Goal: Information Seeking & Learning: Learn about a topic

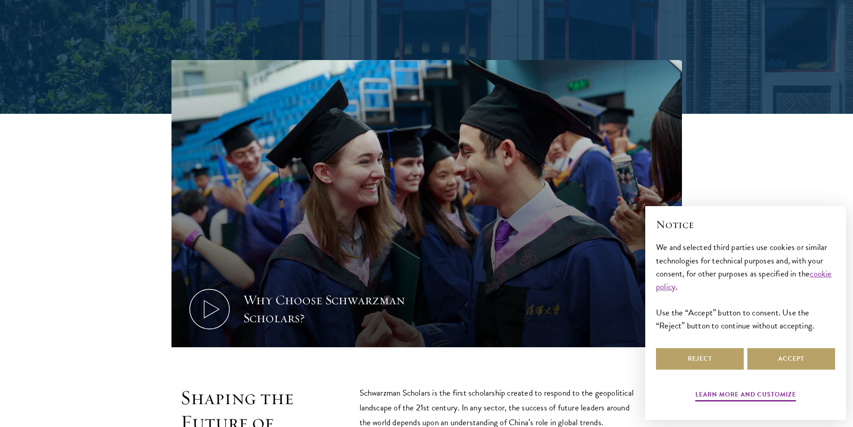
scroll to position [314, 0]
click at [696, 359] on button "Reject" at bounding box center [700, 359] width 88 height 22
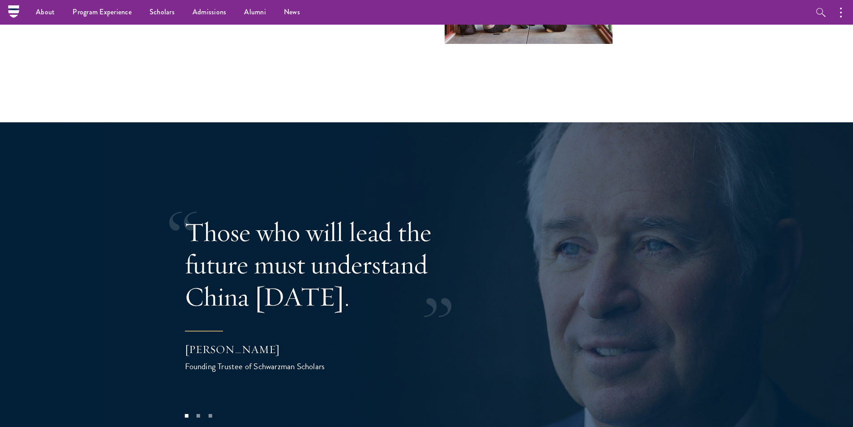
scroll to position [1613, 0]
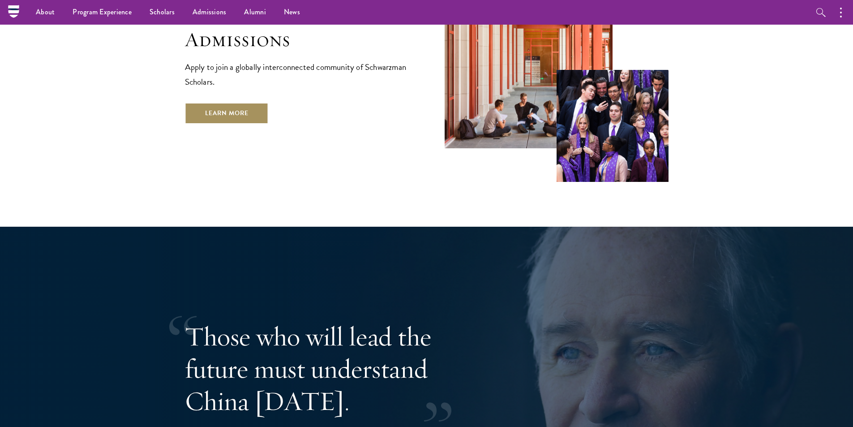
click at [221, 103] on link "Learn More" at bounding box center [227, 114] width 84 height 22
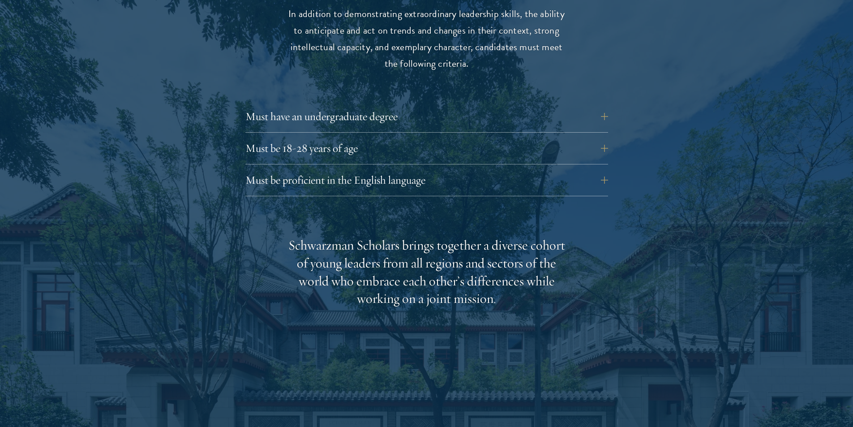
scroll to position [1209, 0]
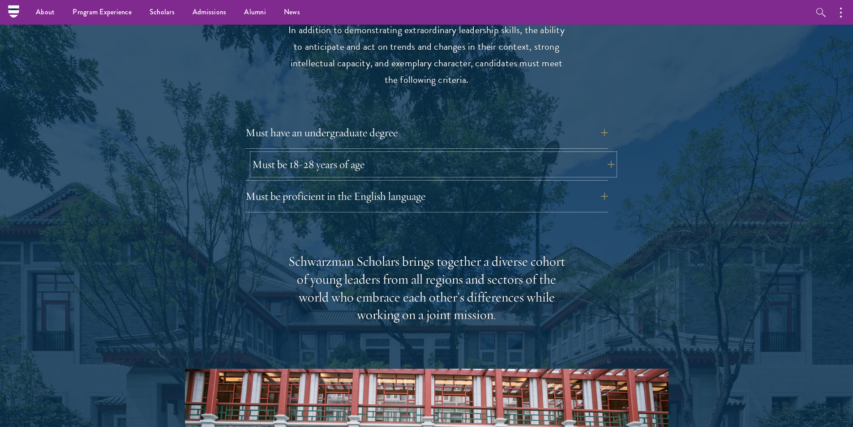
click at [345, 154] on button "Must be 18-28 years of age" at bounding box center [433, 165] width 363 height 22
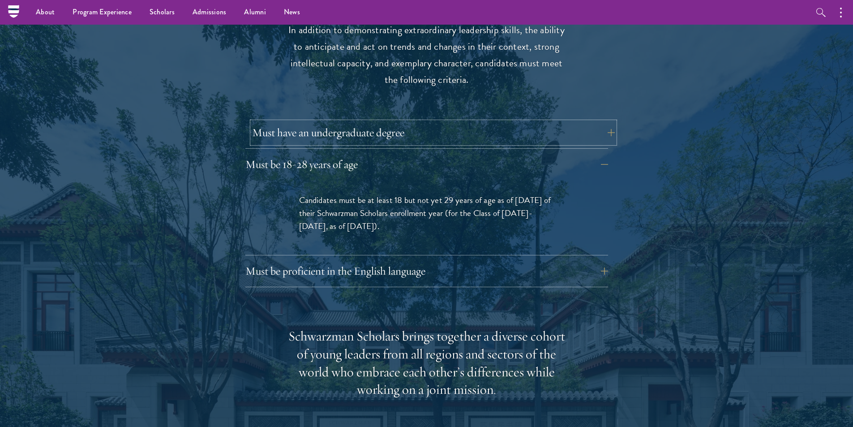
click at [340, 122] on button "Must have an undergraduate degree" at bounding box center [433, 133] width 363 height 22
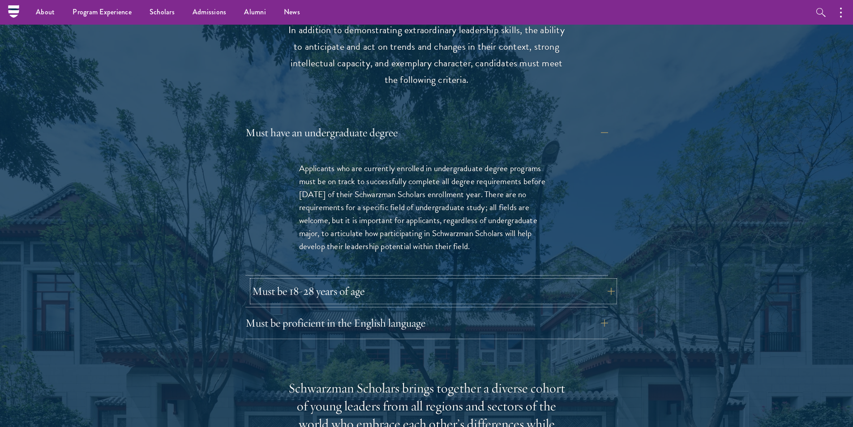
click at [326, 280] on button "Must be 18-28 years of age" at bounding box center [433, 291] width 363 height 22
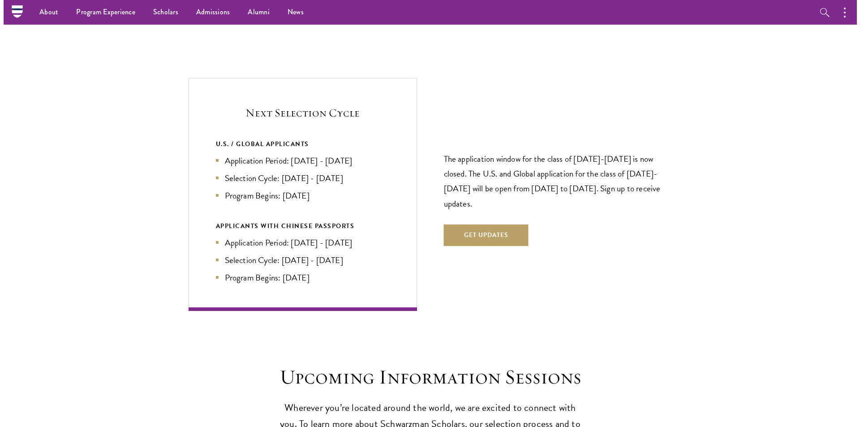
scroll to position [1926, 0]
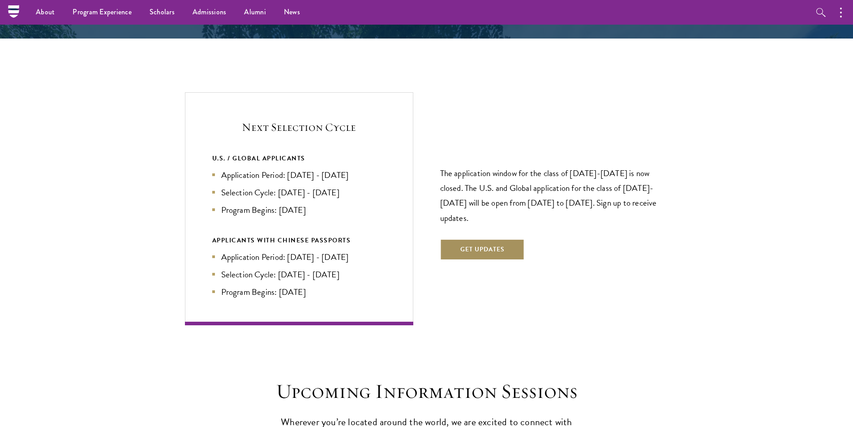
click at [480, 239] on button "Get Updates" at bounding box center [482, 250] width 85 height 22
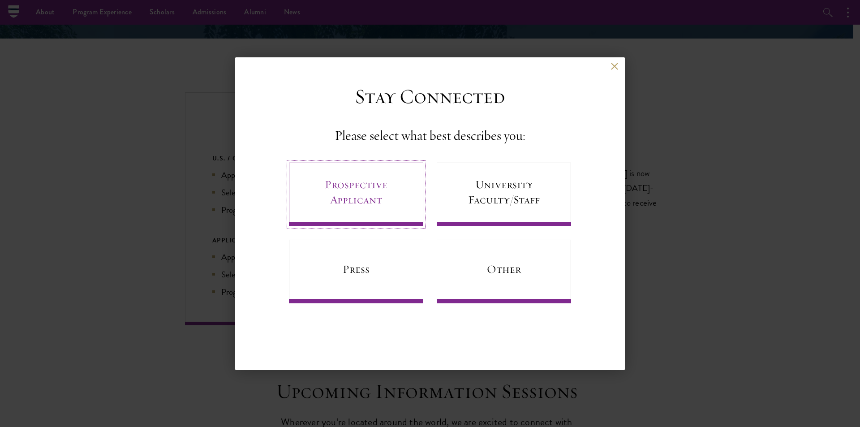
click at [349, 196] on link "Prospective Applicant" at bounding box center [356, 195] width 134 height 64
click at [0, 0] on input "Email Address*" at bounding box center [0, 0] width 0 height 0
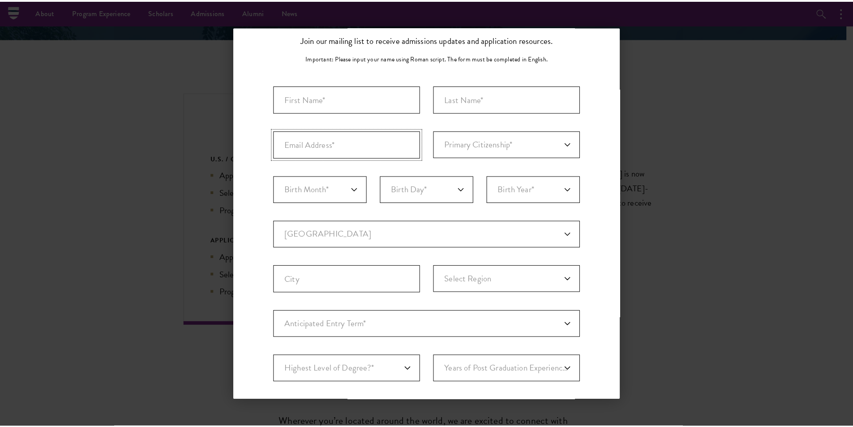
scroll to position [182, 0]
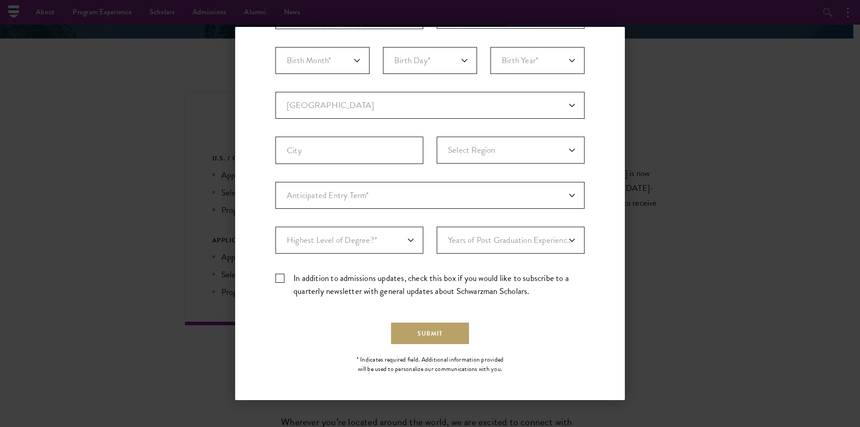
click at [661, 111] on div "Back Stay Connected Please select what best describes you: Prospective Applican…" at bounding box center [430, 213] width 860 height 373
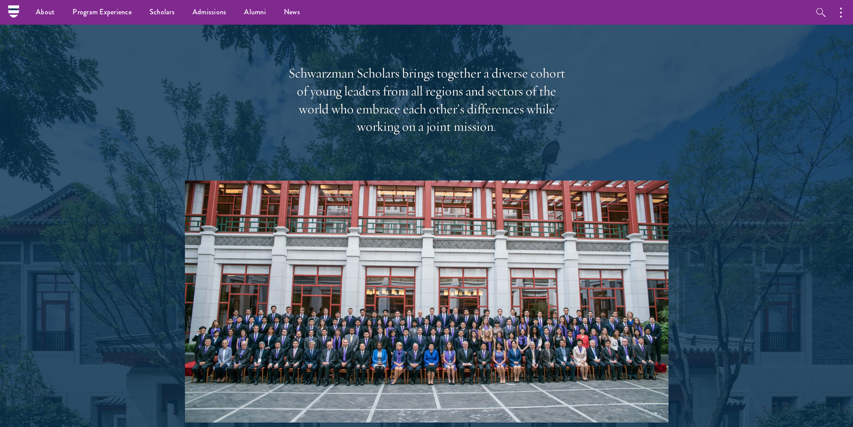
scroll to position [1607, 0]
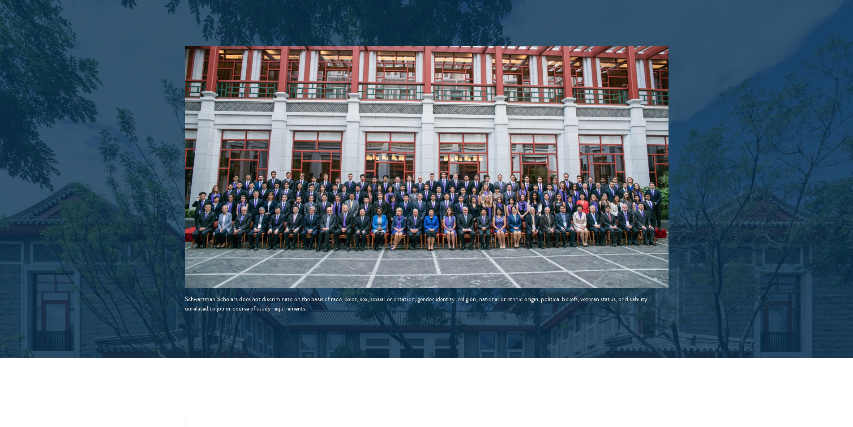
click at [226, 221] on img at bounding box center [427, 167] width 484 height 242
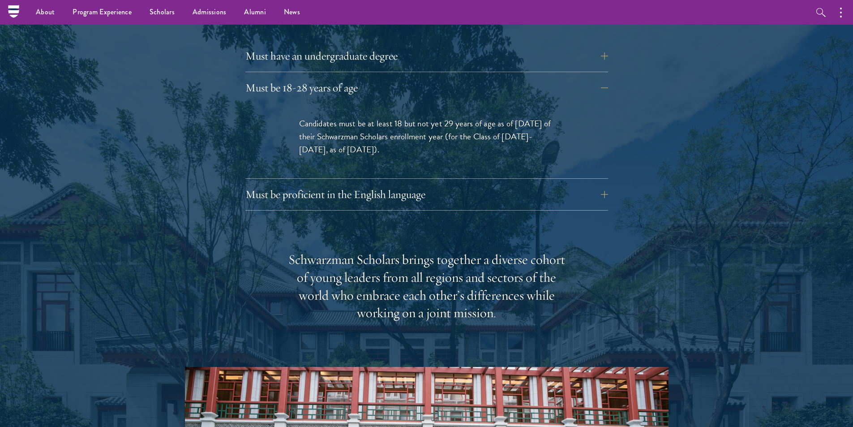
scroll to position [1204, 0]
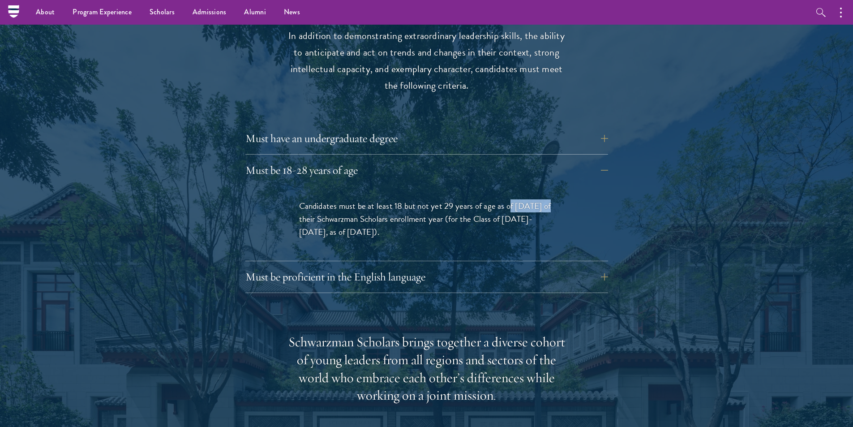
drag, startPoint x: 509, startPoint y: 189, endPoint x: 546, endPoint y: 189, distance: 37.2
click at [546, 199] on span "Candidates must be at least 18 but not yet 29 years of age as of August 1 of th…" at bounding box center [425, 218] width 252 height 39
drag, startPoint x: 302, startPoint y: 186, endPoint x: 421, endPoint y: 219, distance: 123.0
click at [527, 226] on div "Candidates must be at least 18 but not yet 29 years of age as of August 1 of th…" at bounding box center [426, 223] width 309 height 75
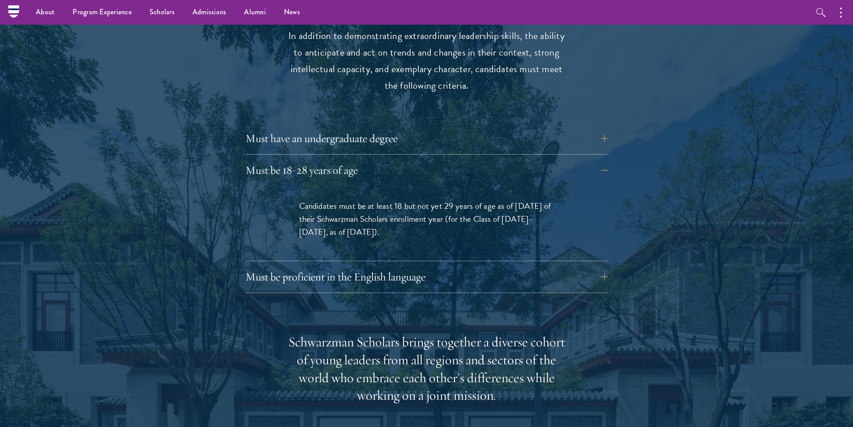
copy span "Candidates must be at least 18 but not yet 29 years of age as of August 1 of th…"
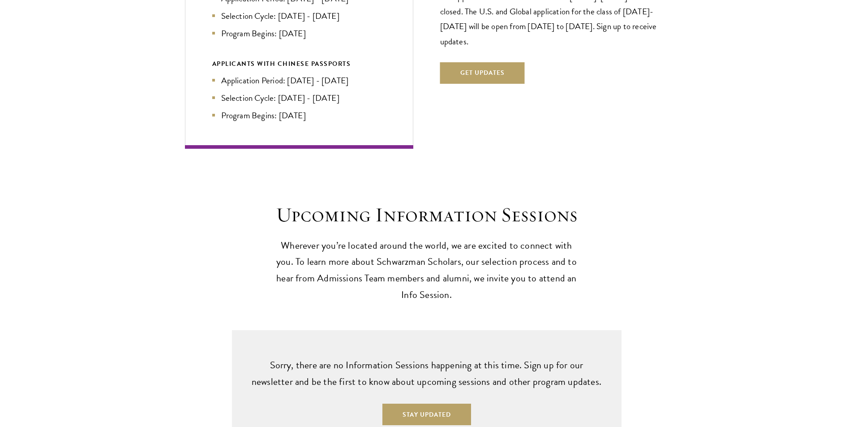
scroll to position [2189, 0]
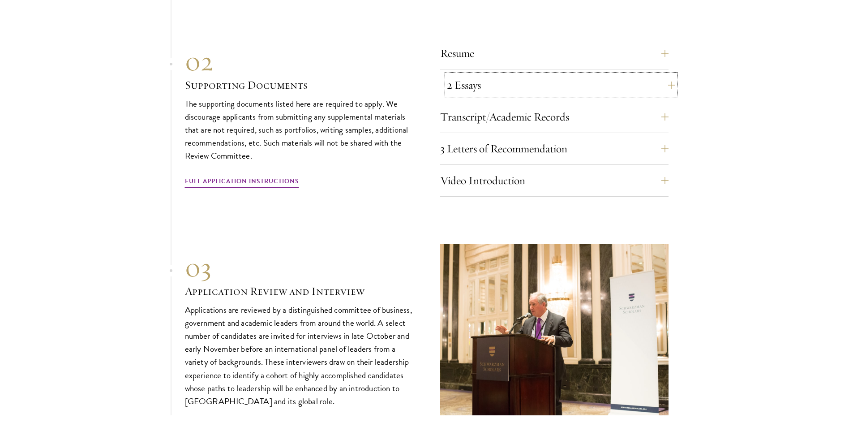
click at [518, 74] on button "2 Essays" at bounding box center [561, 85] width 228 height 22
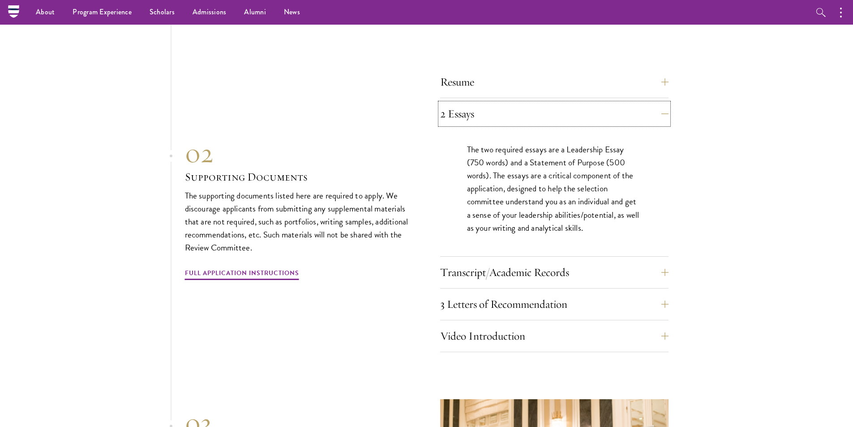
scroll to position [2786, 0]
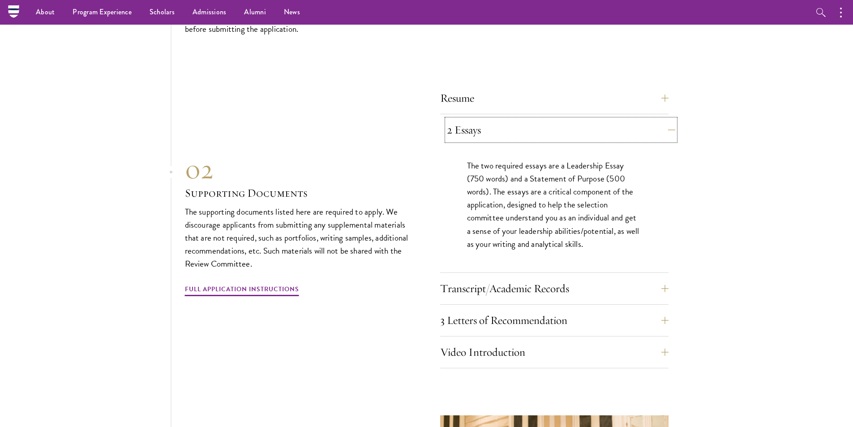
click at [614, 119] on button "2 Essays" at bounding box center [561, 130] width 228 height 22
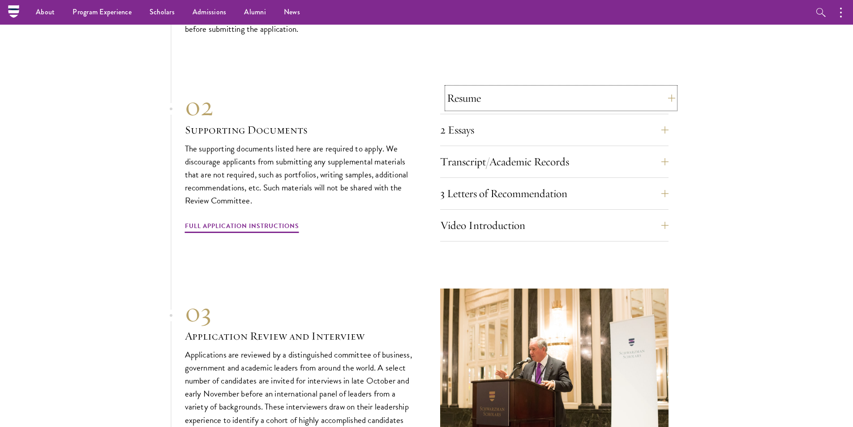
click at [588, 87] on button "Resume" at bounding box center [561, 98] width 228 height 22
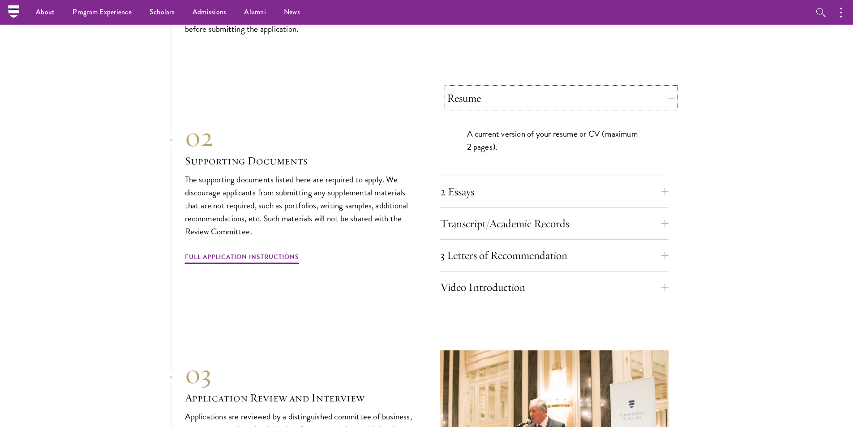
click at [588, 87] on button "Resume" at bounding box center [561, 98] width 228 height 22
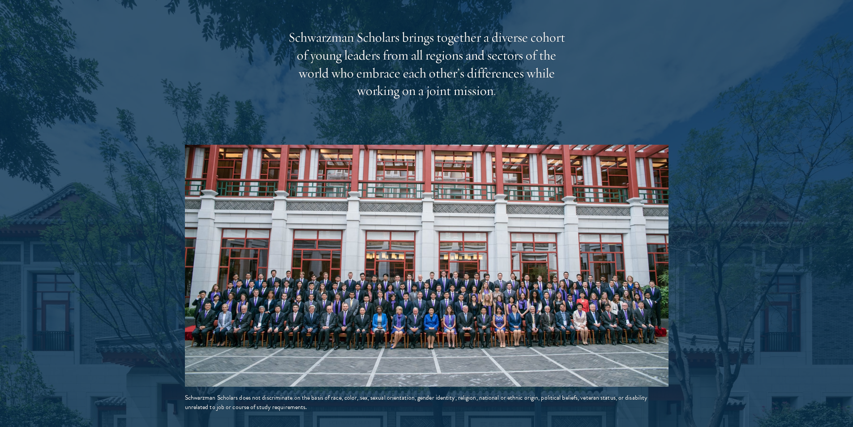
scroll to position [1523, 0]
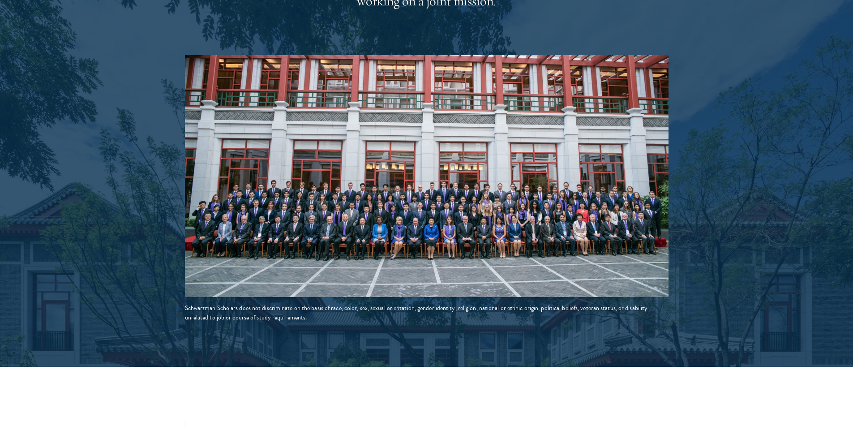
click at [437, 224] on img at bounding box center [427, 176] width 484 height 242
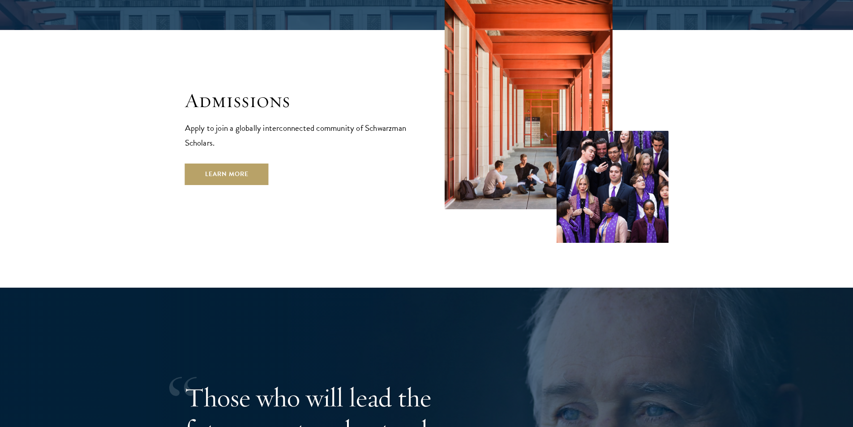
scroll to position [1568, 0]
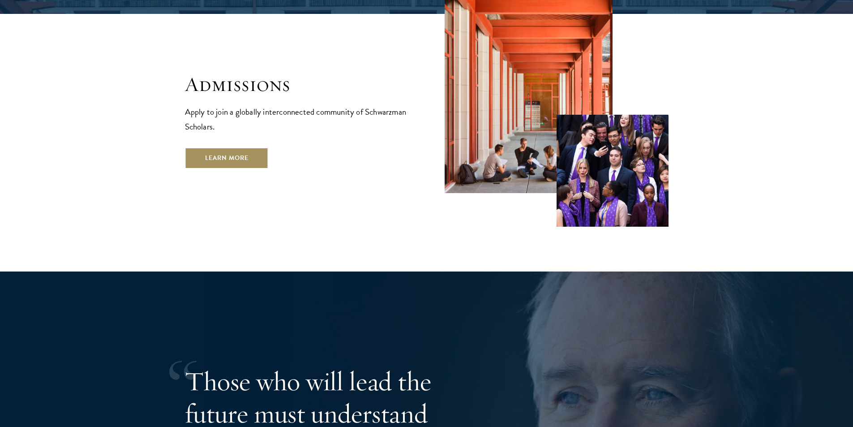
click at [250, 147] on link "Learn More" at bounding box center [227, 158] width 84 height 22
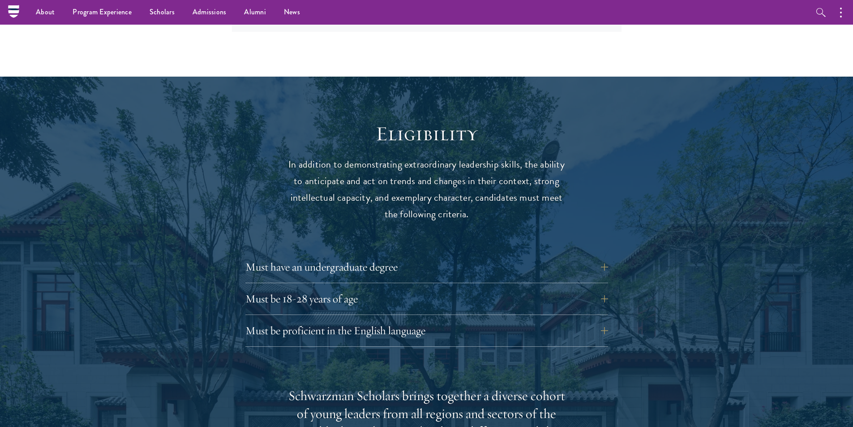
scroll to position [985, 0]
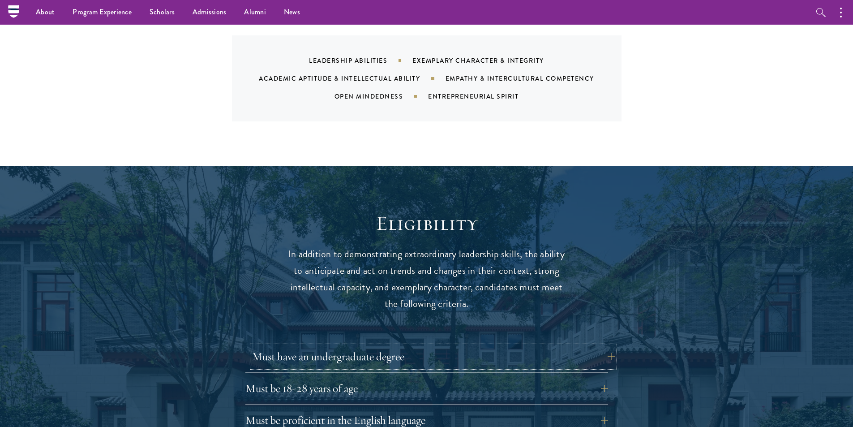
click at [368, 348] on button "Must have an undergraduate degree" at bounding box center [433, 357] width 363 height 22
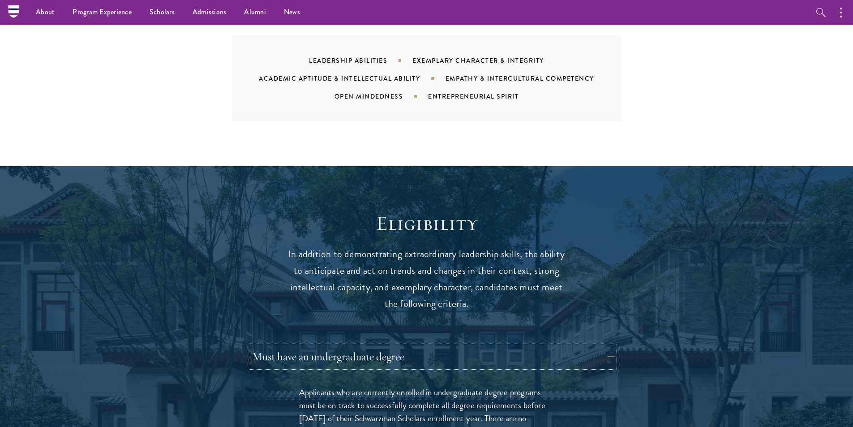
click at [368, 348] on button "Must have an undergraduate degree" at bounding box center [433, 357] width 363 height 22
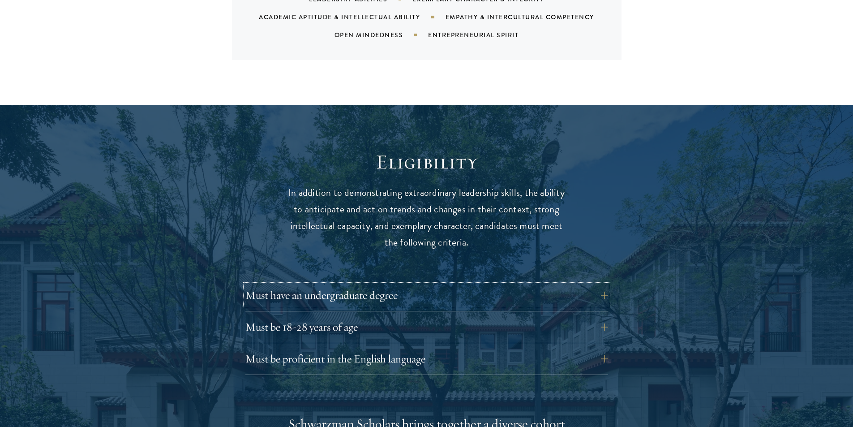
scroll to position [1165, 0]
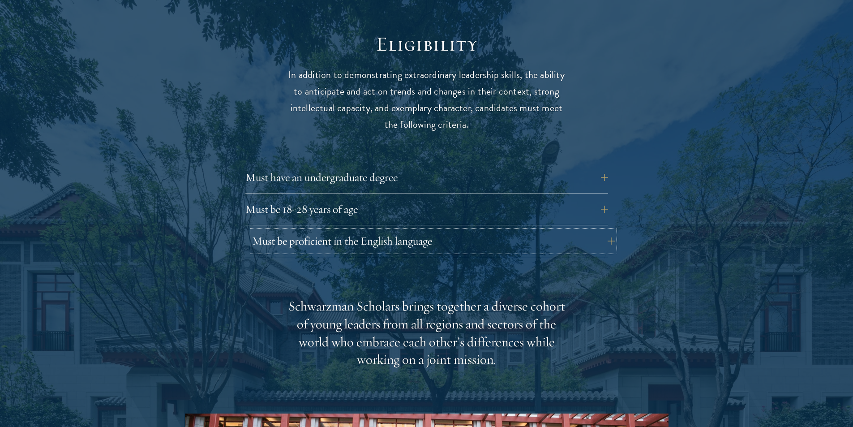
click at [353, 230] on button "Must be proficient in the English language" at bounding box center [433, 241] width 363 height 22
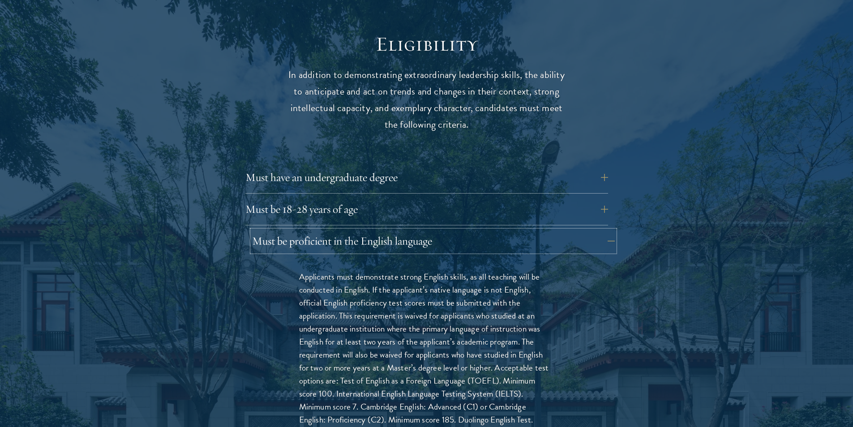
click at [353, 230] on button "Must be proficient in the English language" at bounding box center [433, 241] width 363 height 22
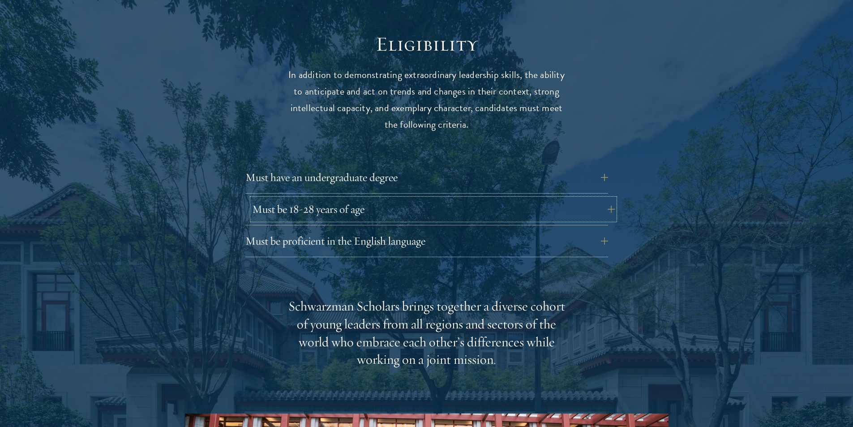
click at [353, 198] on button "Must be 18-28 years of age" at bounding box center [433, 209] width 363 height 22
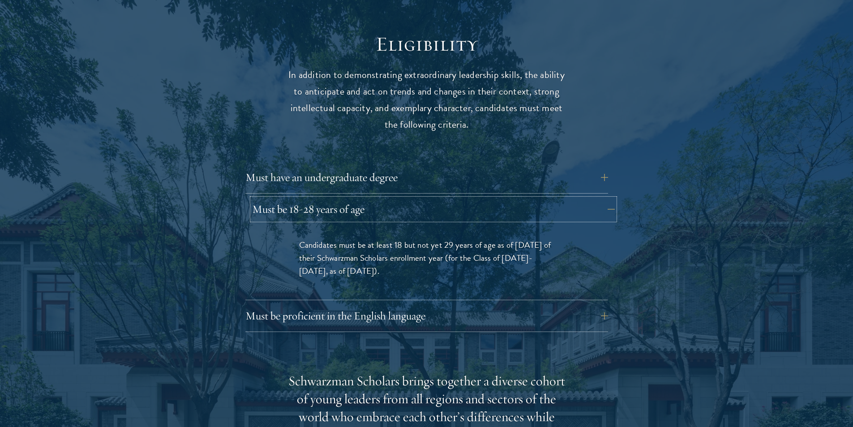
click at [353, 198] on button "Must be 18-28 years of age" at bounding box center [433, 209] width 363 height 22
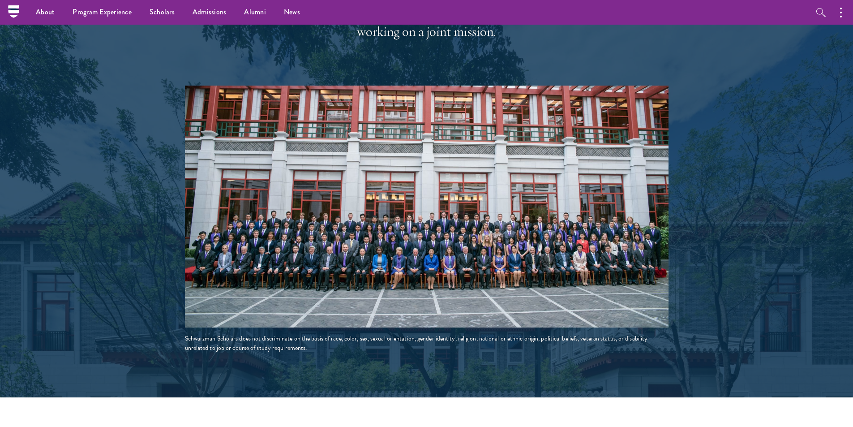
scroll to position [1478, 0]
